Goal: Transaction & Acquisition: Subscribe to service/newsletter

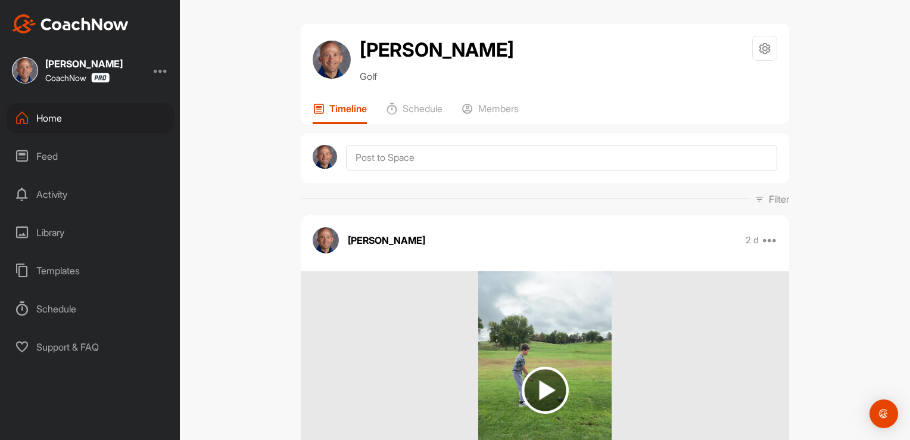
click at [162, 70] on div at bounding box center [161, 70] width 14 height 14
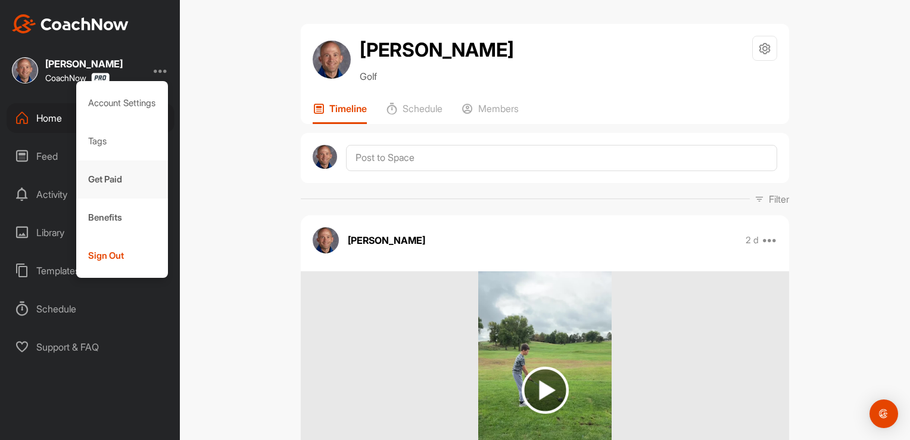
click at [104, 182] on div "Get Paid" at bounding box center [122, 179] width 92 height 38
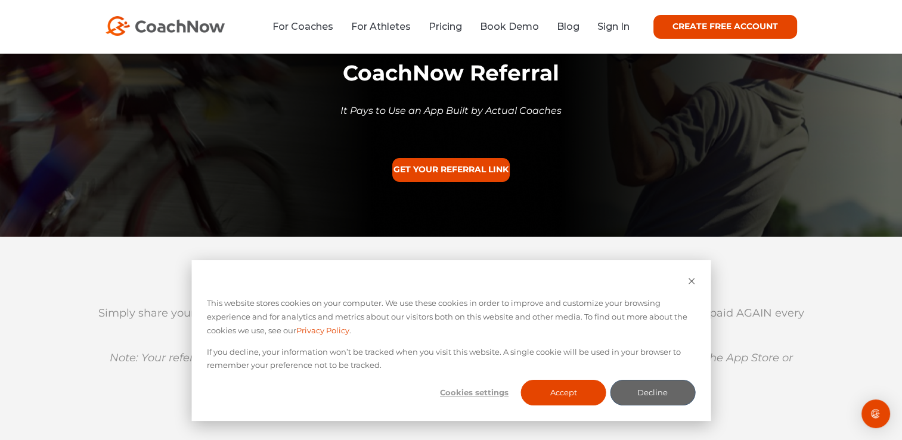
scroll to position [95, 0]
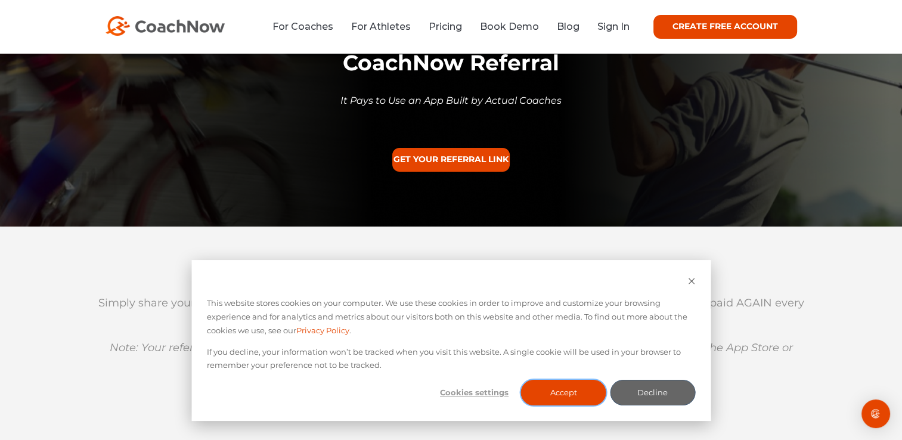
click at [577, 394] on button "Accept" at bounding box center [563, 393] width 85 height 26
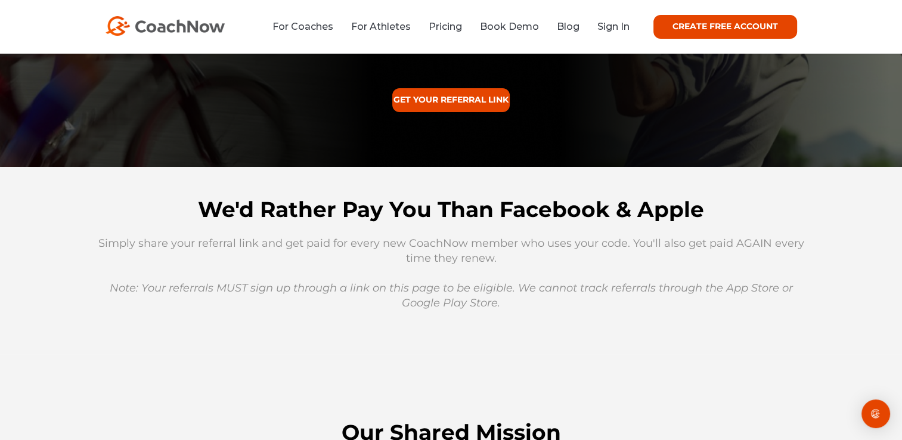
scroll to position [0, 0]
